Goal: Information Seeking & Learning: Check status

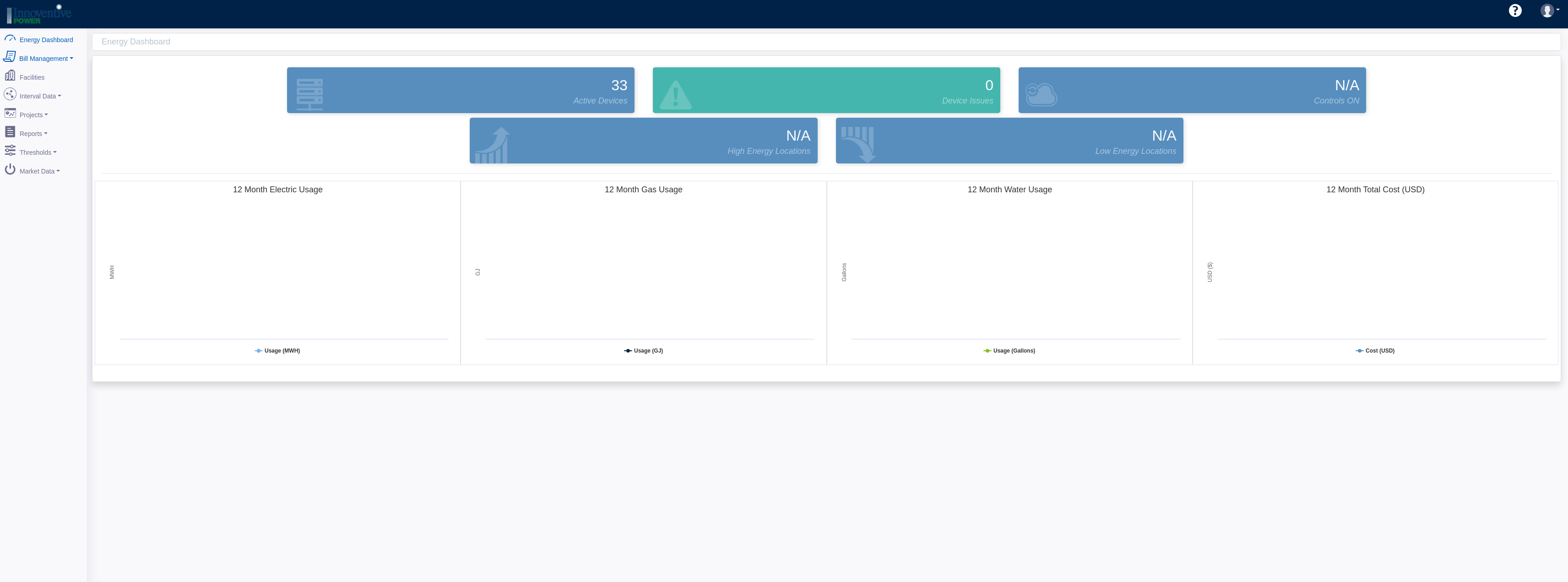
click at [29, 63] on link "Bill Management" at bounding box center [43, 57] width 88 height 20
click at [28, 105] on link "Facilities" at bounding box center [43, 108] width 88 height 20
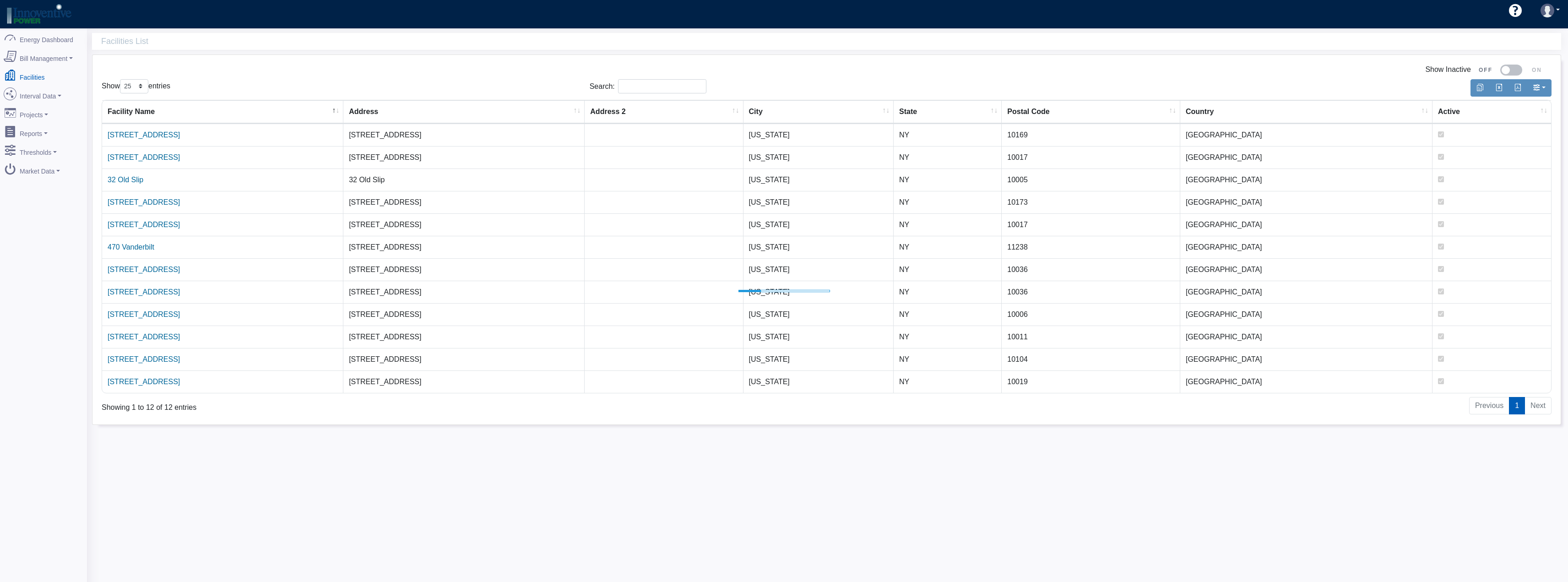
select select "25"
click at [48, 59] on link "Bill Management" at bounding box center [43, 57] width 88 height 20
click at [42, 124] on link "Interval Data" at bounding box center [43, 127] width 88 height 20
click at [41, 202] on link "Demand Response" at bounding box center [43, 209] width 88 height 16
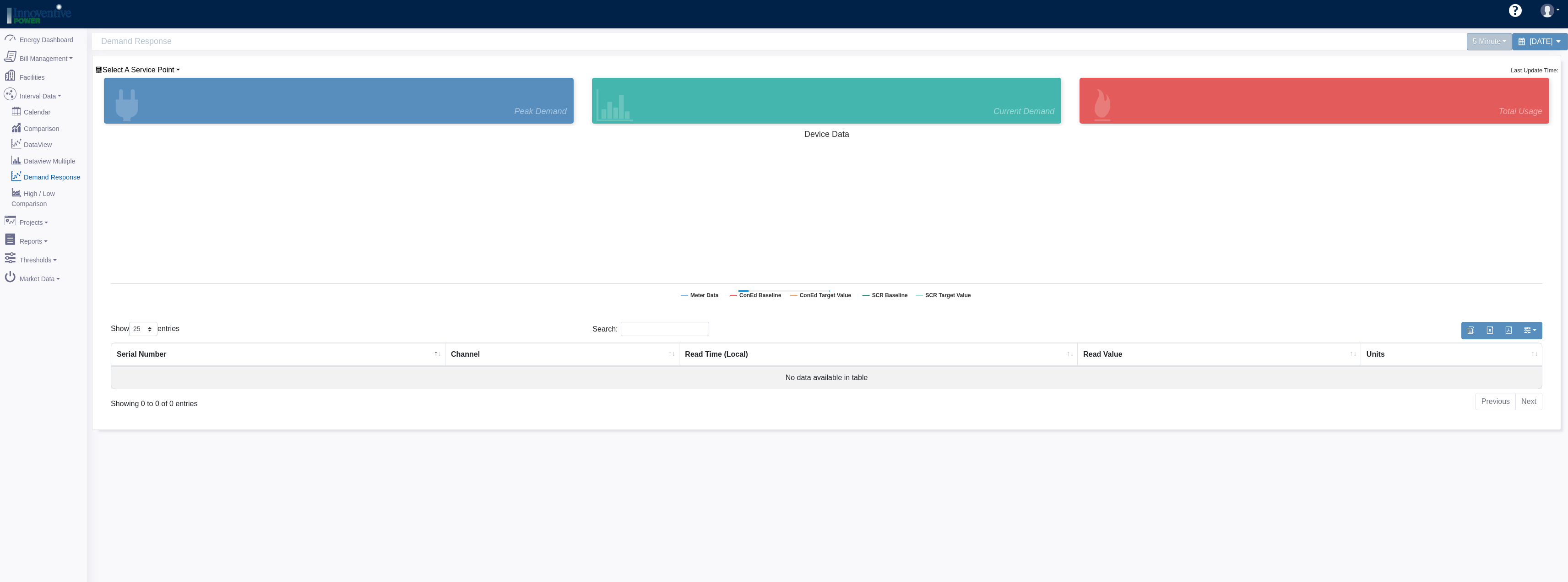
select select "25"
click at [150, 68] on span "Select A Service Point" at bounding box center [138, 70] width 71 height 8
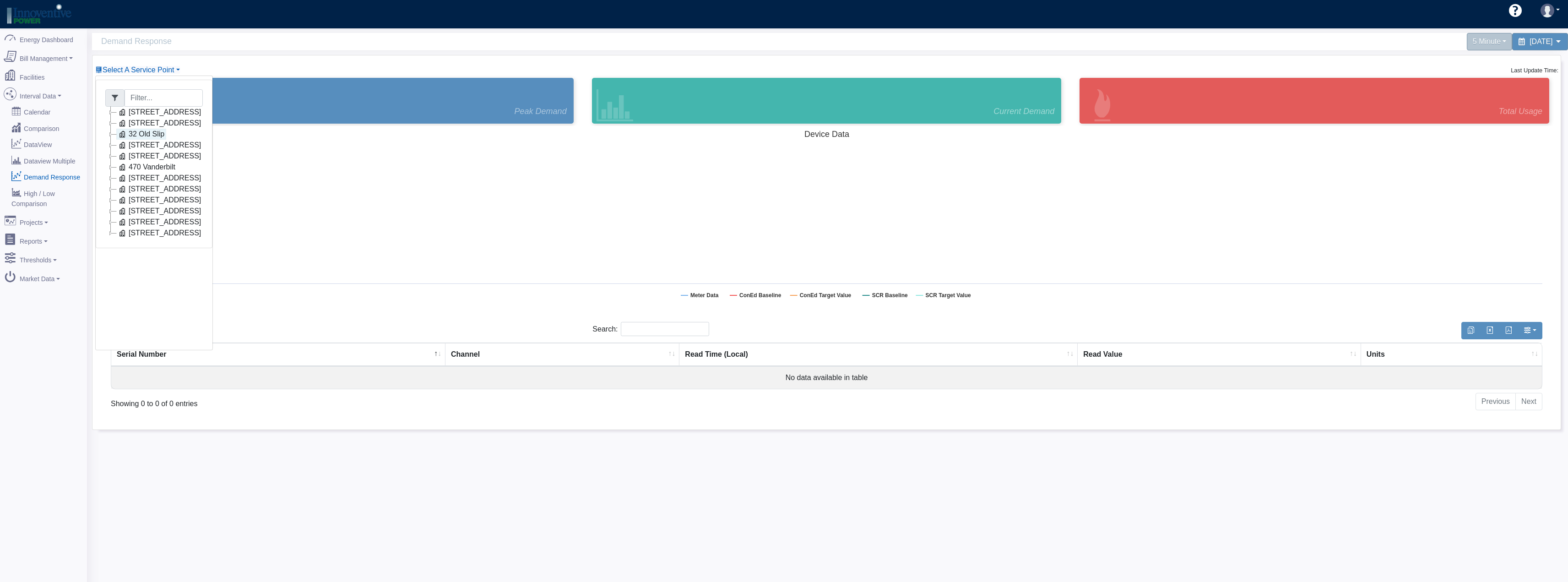
click at [143, 136] on link "32 Old Slip" at bounding box center [141, 134] width 50 height 11
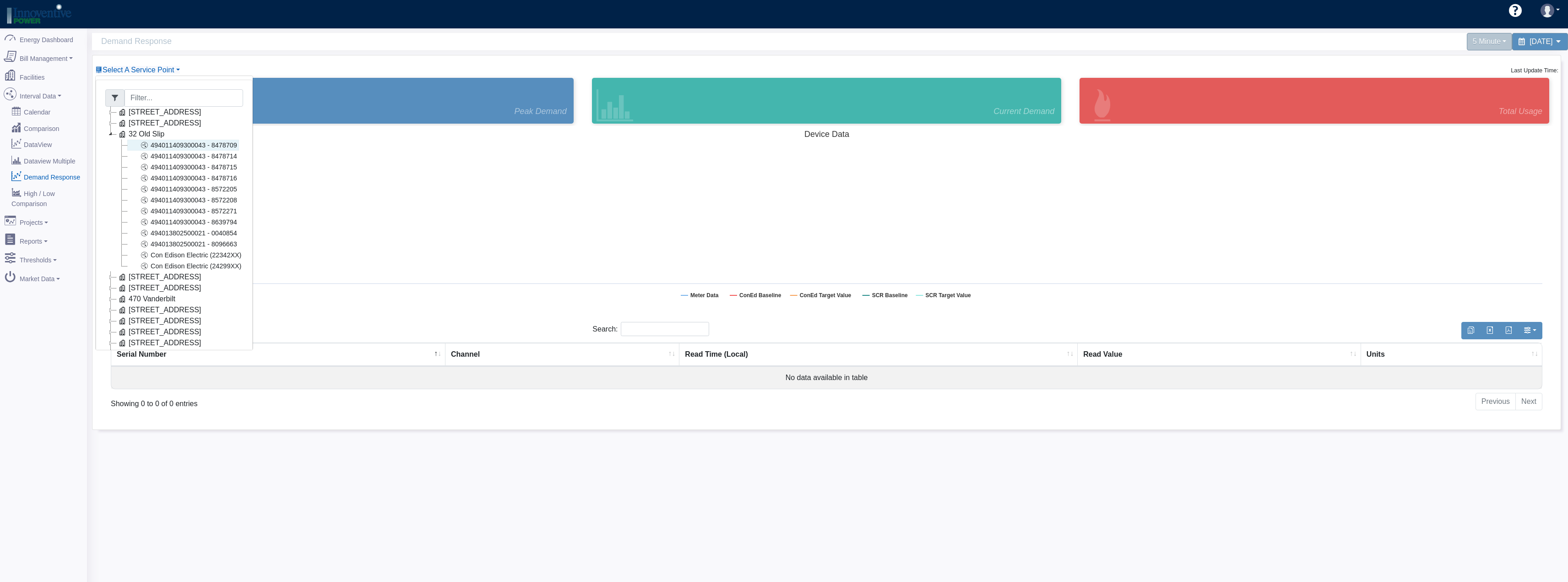
click at [185, 144] on link "494011409300043 - 8478709" at bounding box center [182, 145] width 112 height 11
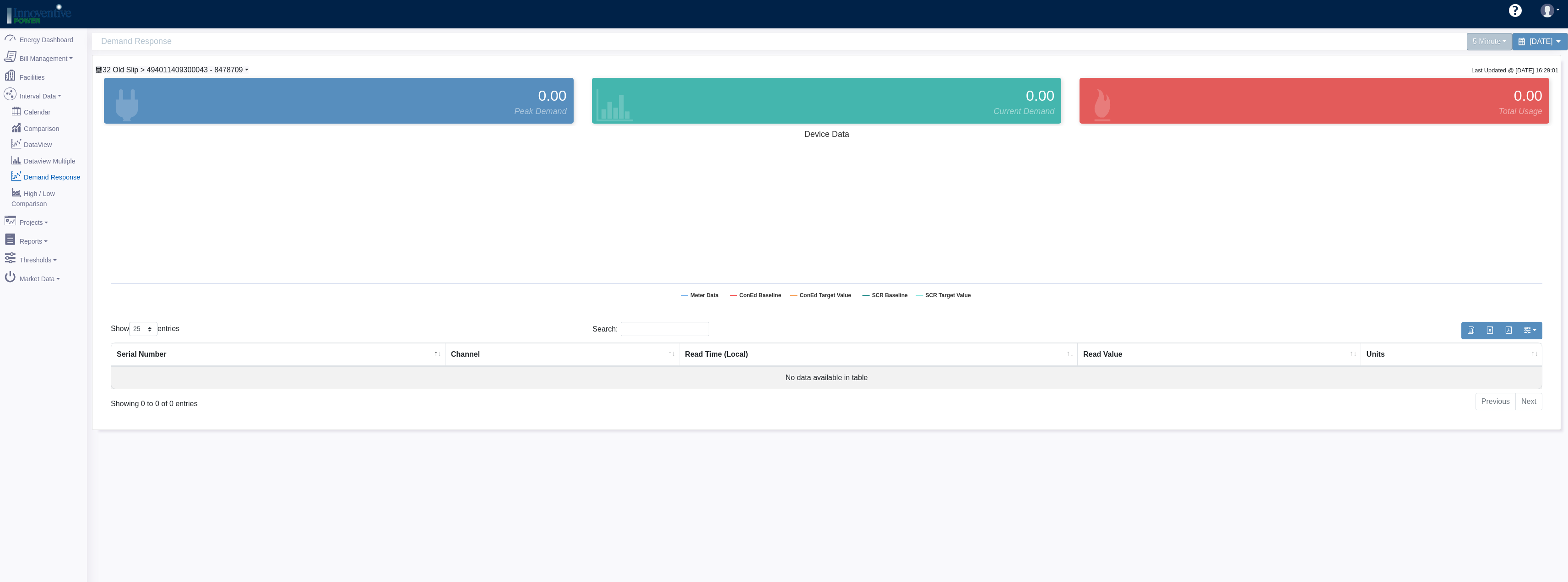
click at [161, 67] on span "32 Old Slip > 494011409300043 - 8478709" at bounding box center [172, 70] width 140 height 8
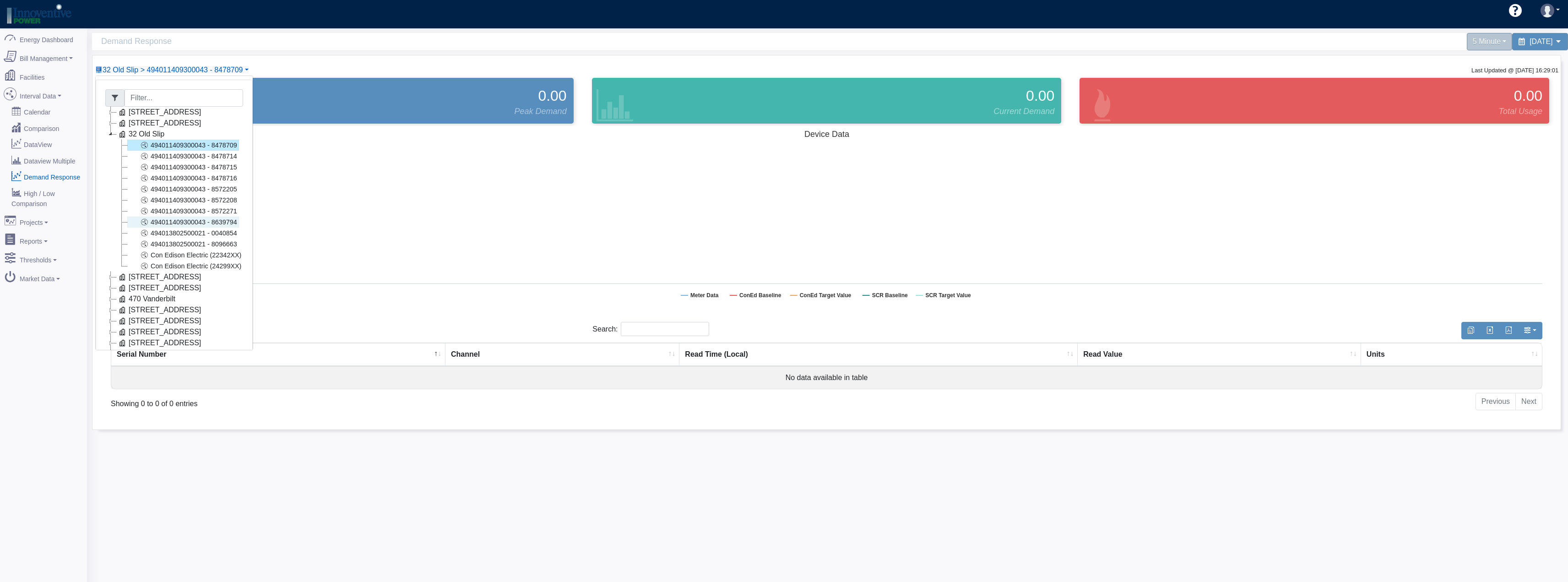
click at [184, 221] on link "494011409300043 - 8639794" at bounding box center [182, 222] width 112 height 11
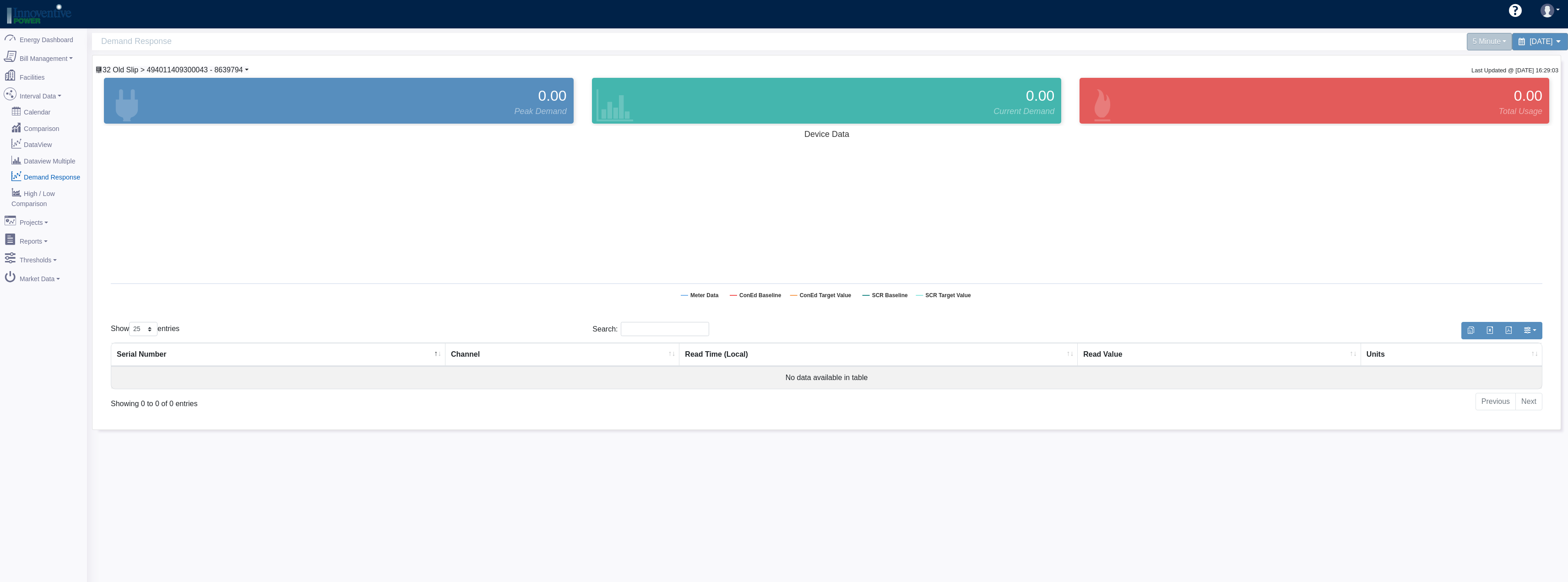
click at [195, 72] on span "32 Old Slip > 494011409300043 - 8639794" at bounding box center [172, 70] width 140 height 8
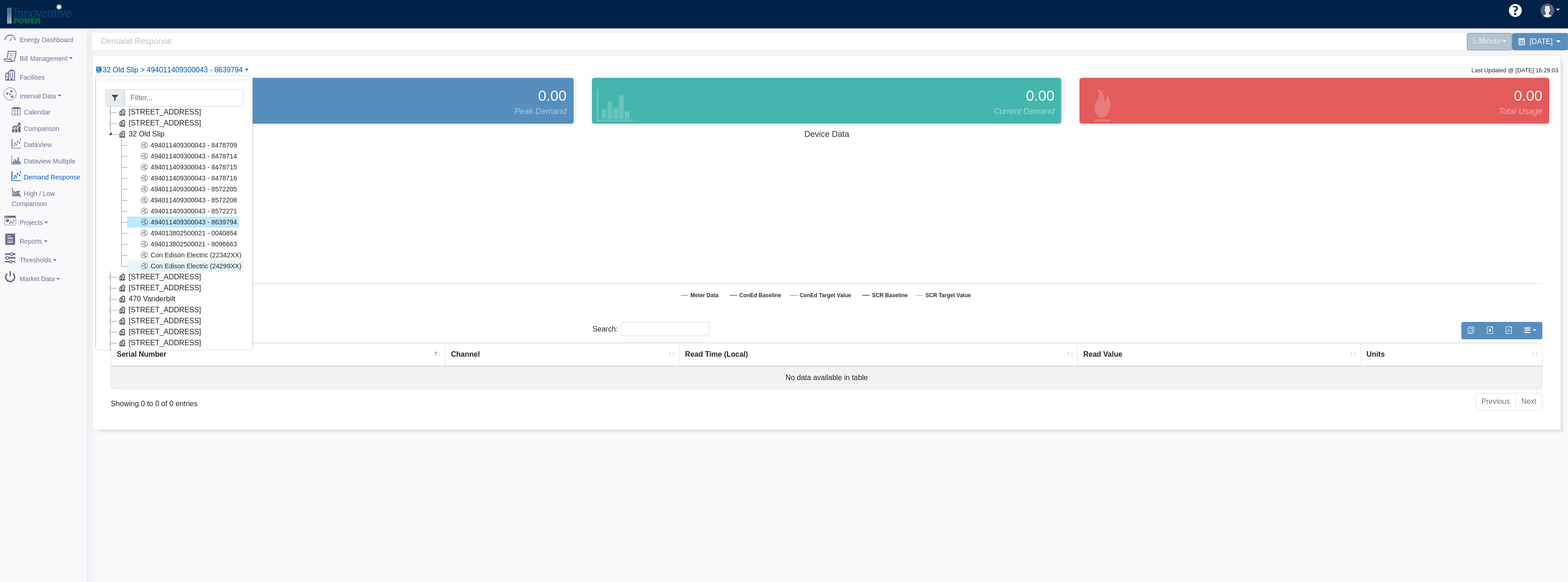
click at [211, 266] on link "Con Edison Electric (24299XX)" at bounding box center [185, 266] width 116 height 11
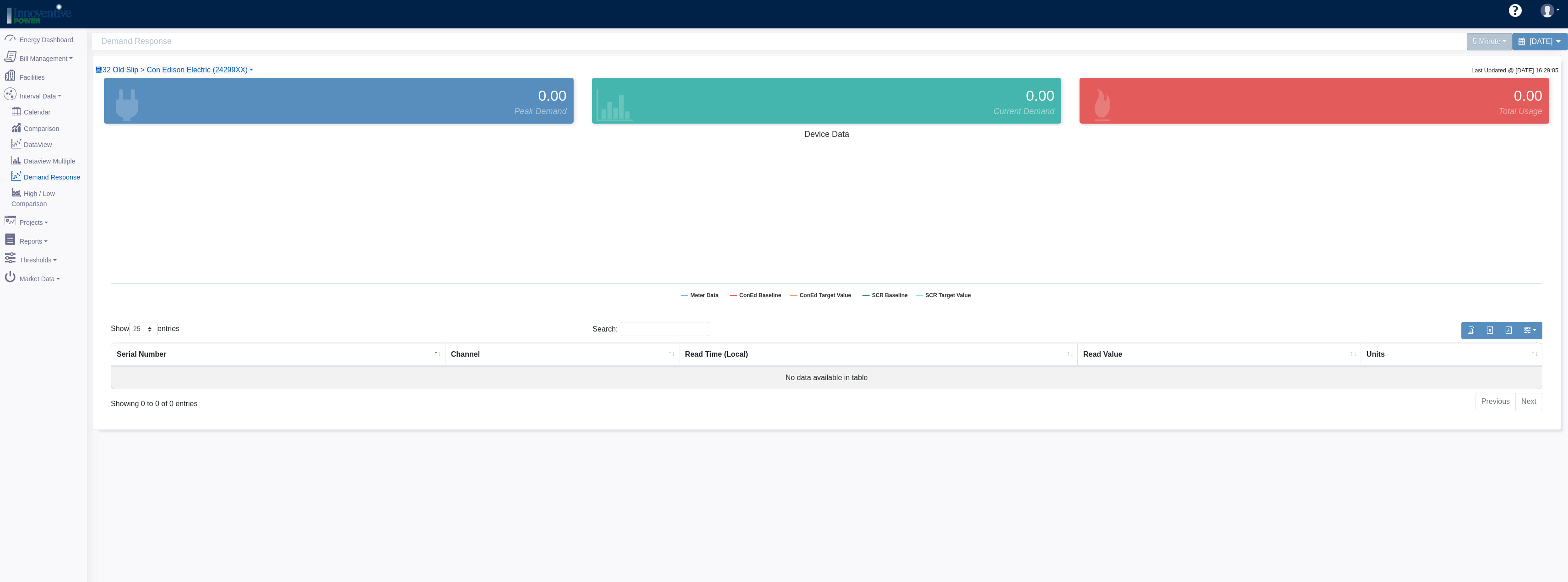
click at [821, 240] on rect at bounding box center [826, 217] width 1450 height 183
